Goal: Task Accomplishment & Management: Manage account settings

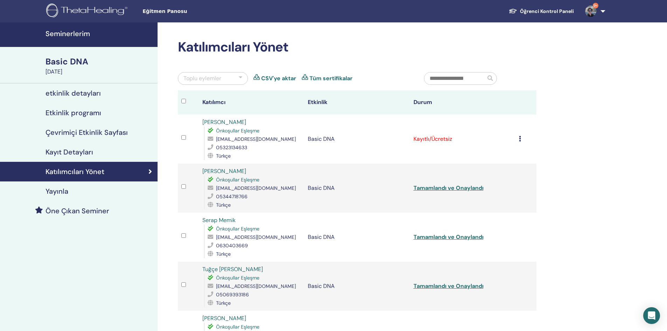
click at [519, 140] on icon at bounding box center [520, 139] width 2 height 6
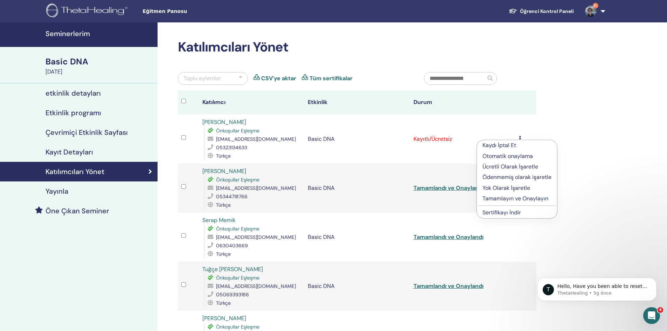
click at [501, 196] on p "Tamamlayın ve Onaylayın" at bounding box center [516, 198] width 69 height 8
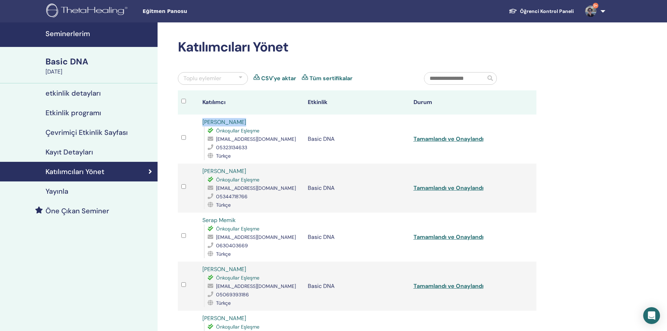
drag, startPoint x: 263, startPoint y: 119, endPoint x: 194, endPoint y: 119, distance: 68.6
click at [194, 119] on tr "Serap Ersahin Önkoşullar Eşleşme serap.ersahinoz1@gmail.com 05323134633 Türkçe …" at bounding box center [357, 138] width 359 height 49
copy tr "[PERSON_NAME]"
